Goal: Task Accomplishment & Management: Manage account settings

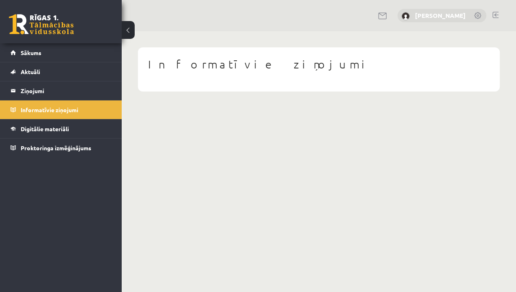
click at [450, 16] on link "[PERSON_NAME]" at bounding box center [440, 15] width 51 height 8
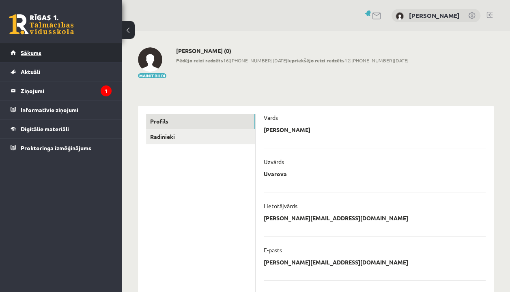
click at [34, 51] on span "Sākums" at bounding box center [31, 52] width 21 height 7
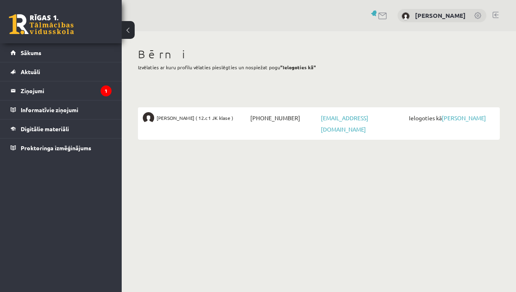
click at [173, 116] on span "[PERSON_NAME] ( 12.c1 JK klase )" at bounding box center [195, 117] width 77 height 11
drag, startPoint x: 138, startPoint y: 118, endPoint x: 152, endPoint y: 112, distance: 15.8
click at [138, 118] on li "[PERSON_NAME] ( 12.c1 JK klase ) [PHONE_NUMBER] [EMAIL_ADDRESS][DOMAIN_NAME] Ie…" at bounding box center [319, 123] width 362 height 32
click at [30, 92] on legend "Ziņojumi 1" at bounding box center [66, 90] width 91 height 19
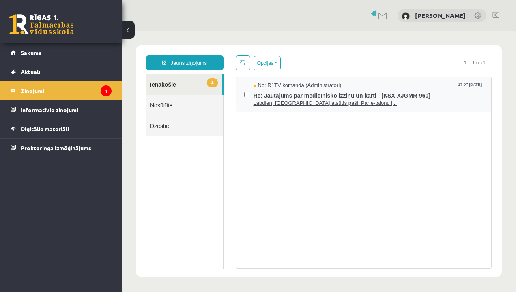
click at [294, 102] on span "Labdien, [GEOGRAPHIC_DATA] atsūtīs paši. Par e-talonu j..." at bounding box center [368, 104] width 230 height 8
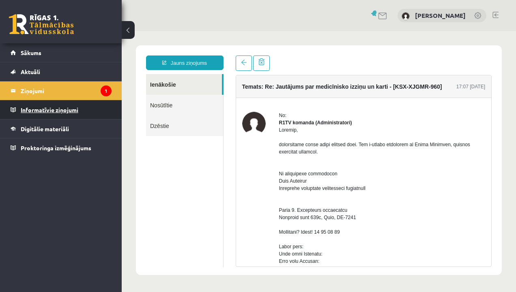
click at [42, 105] on legend "Informatīvie ziņojumi 0" at bounding box center [66, 110] width 91 height 19
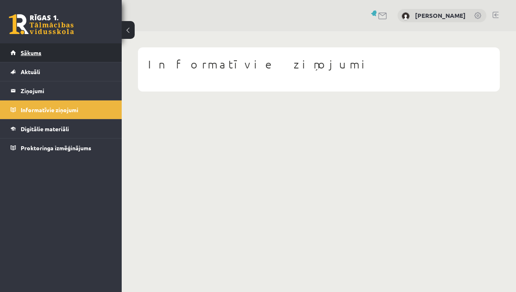
click at [30, 51] on span "Sākums" at bounding box center [31, 52] width 21 height 7
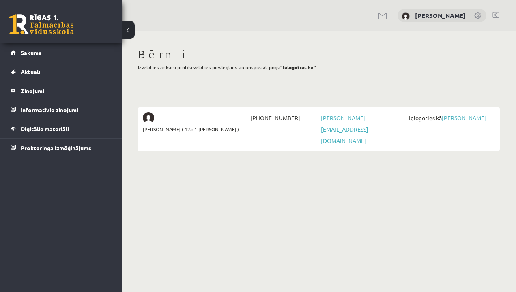
click at [130, 32] on button at bounding box center [128, 30] width 13 height 18
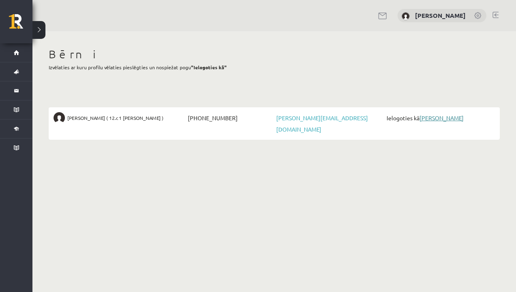
click at [436, 118] on link "[PERSON_NAME]" at bounding box center [441, 117] width 44 height 7
